Goal: Register for event/course

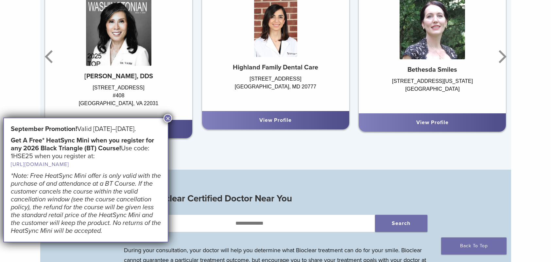
scroll to position [491, 0]
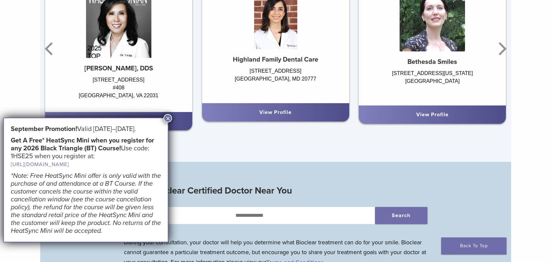
click at [168, 116] on button "×" at bounding box center [168, 118] width 9 height 9
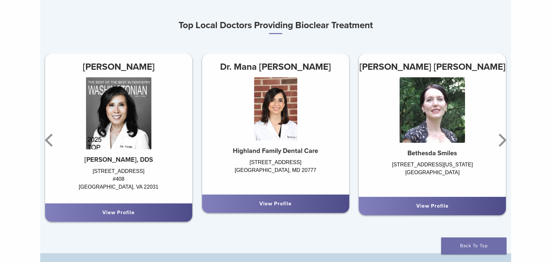
scroll to position [393, 0]
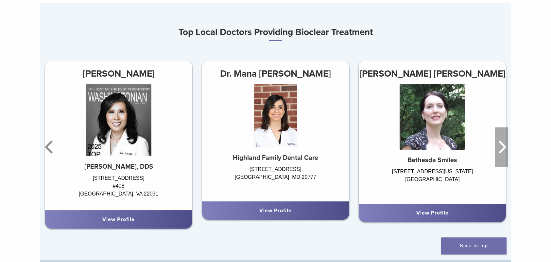
click at [499, 149] on icon "Next" at bounding box center [501, 146] width 13 height 39
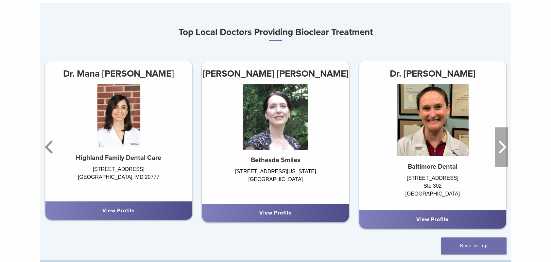
click at [499, 149] on icon "Next" at bounding box center [501, 146] width 13 height 39
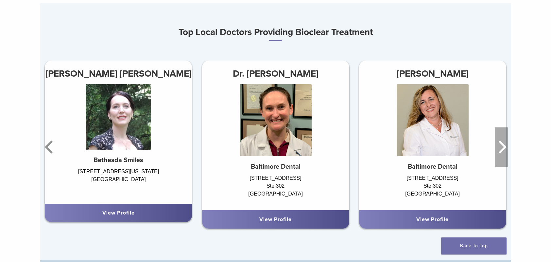
click at [499, 149] on icon "Next" at bounding box center [501, 146] width 13 height 39
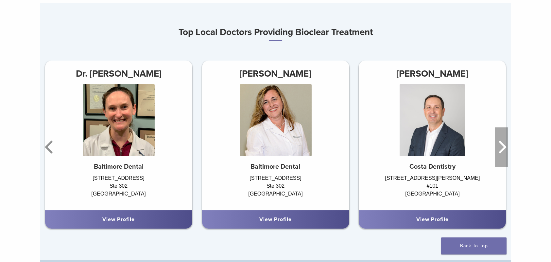
click at [499, 149] on icon "Next" at bounding box center [501, 146] width 13 height 39
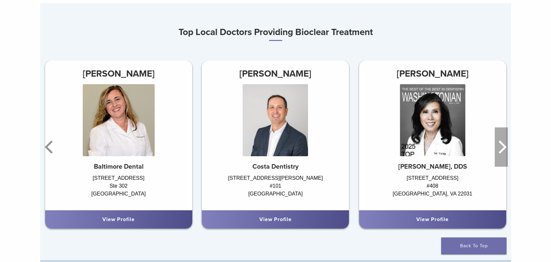
click at [499, 149] on icon "Next" at bounding box center [501, 146] width 13 height 39
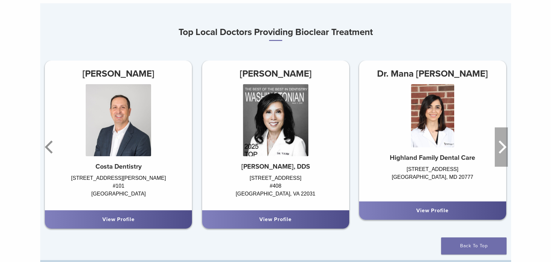
click at [499, 149] on icon "Next" at bounding box center [501, 146] width 13 height 39
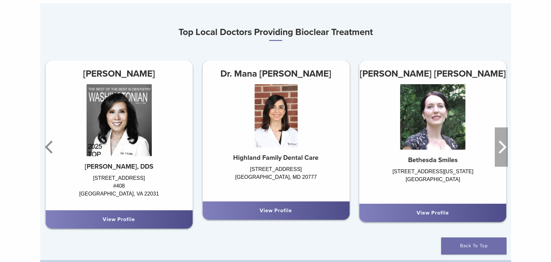
click at [499, 149] on icon "Next" at bounding box center [501, 146] width 13 height 39
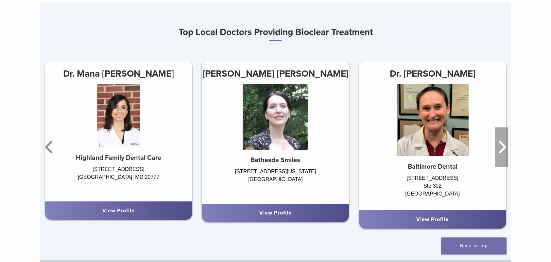
click at [499, 149] on icon "Next" at bounding box center [501, 146] width 13 height 39
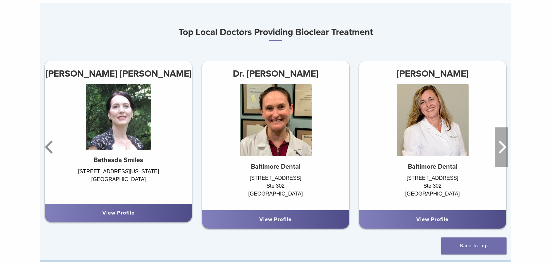
click at [499, 149] on icon "Next" at bounding box center [501, 146] width 13 height 39
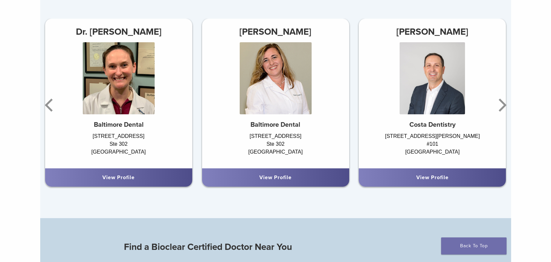
scroll to position [360, 0]
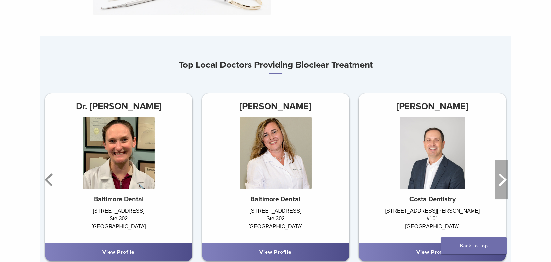
click at [499, 177] on icon "Next" at bounding box center [501, 179] width 13 height 39
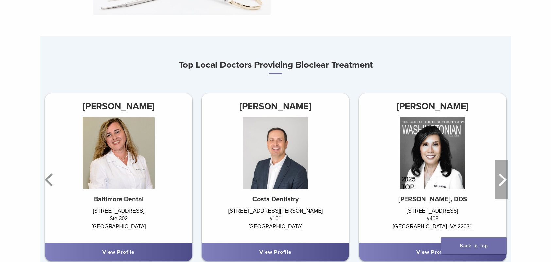
click at [499, 177] on icon "Next" at bounding box center [501, 179] width 13 height 39
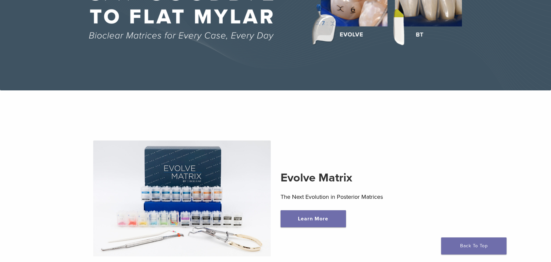
scroll to position [65, 0]
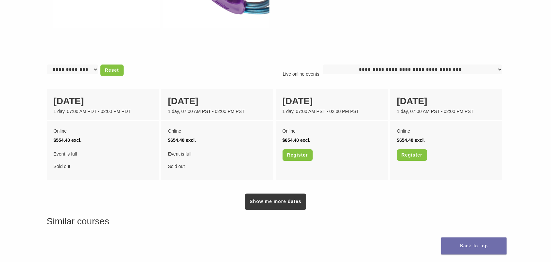
scroll to position [458, 0]
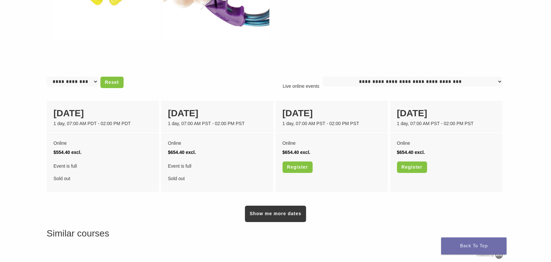
click at [79, 83] on select "**********" at bounding box center [72, 82] width 51 height 10
select select "******"
click at [47, 77] on select "**********" at bounding box center [72, 82] width 51 height 10
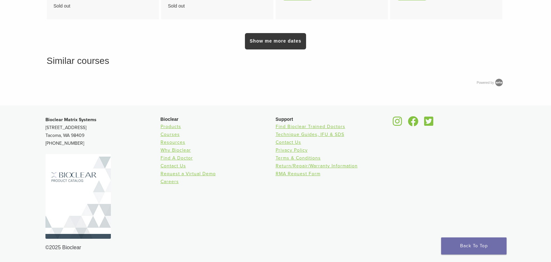
scroll to position [434, 0]
